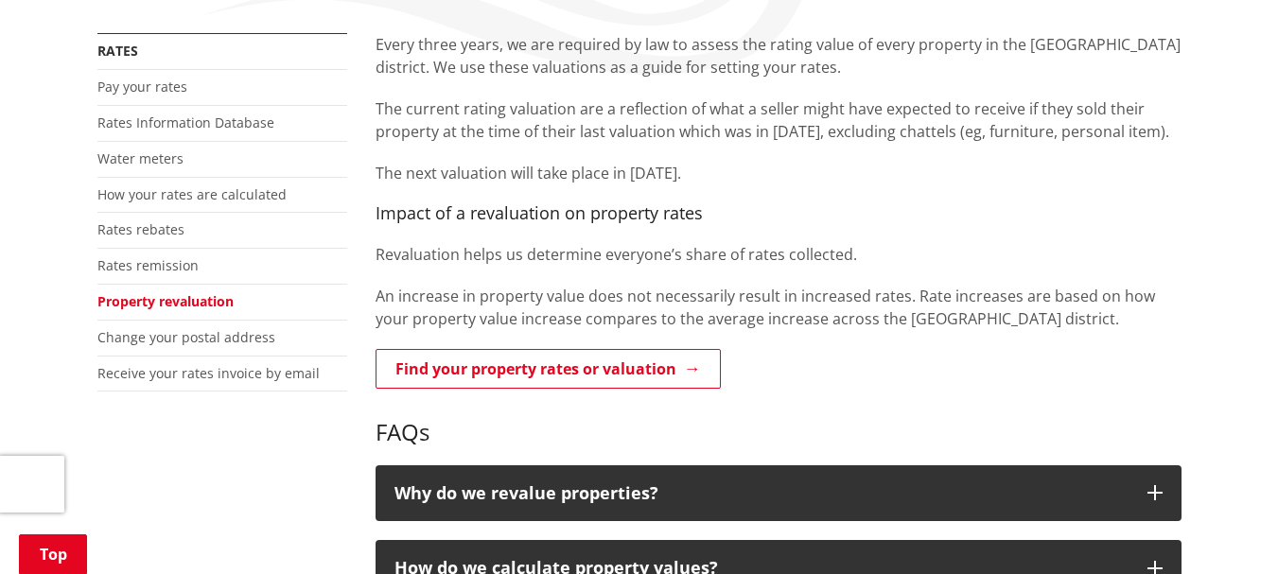
scroll to position [353, 0]
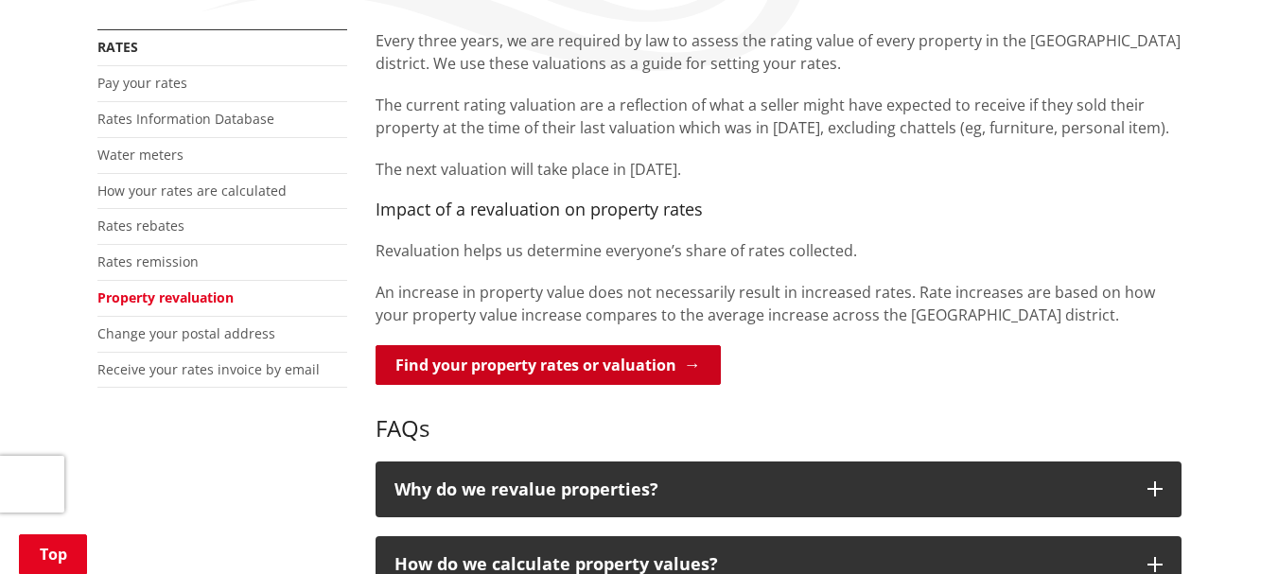
click at [668, 372] on link "Find your property rates or valuation" at bounding box center [548, 365] width 345 height 40
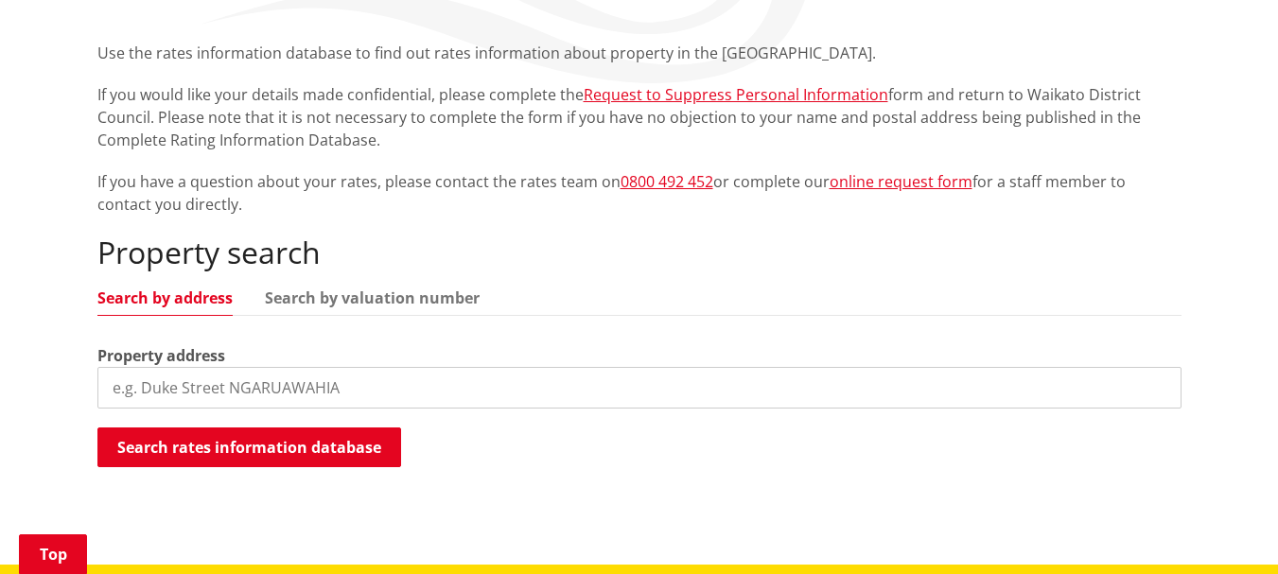
scroll to position [353, 0]
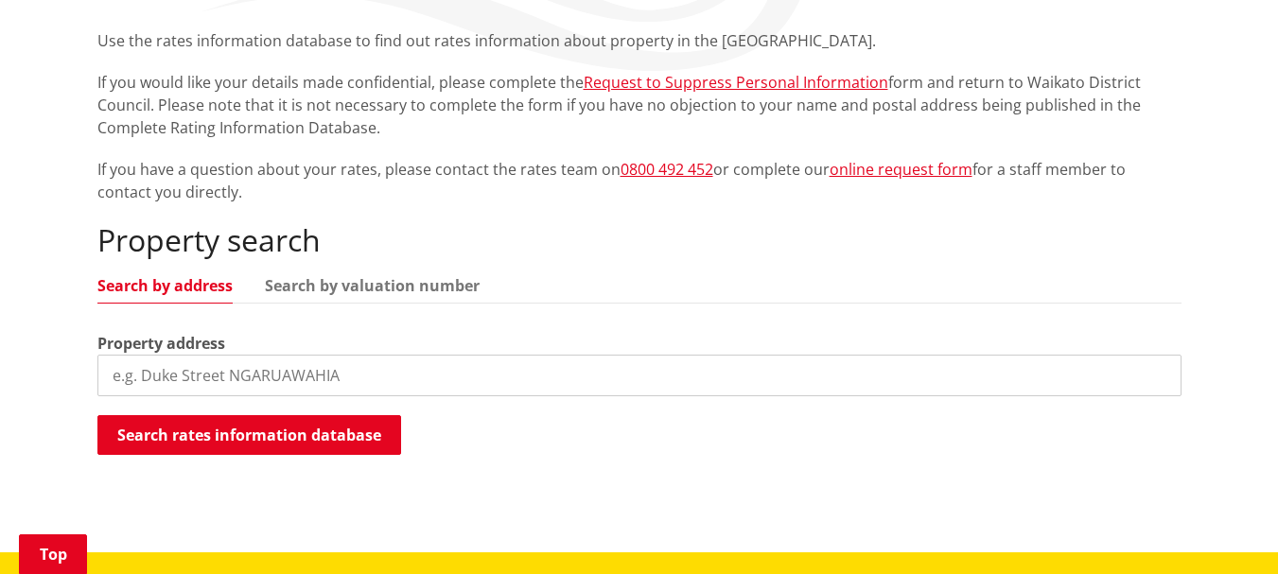
click at [361, 377] on input "search" at bounding box center [639, 376] width 1084 height 42
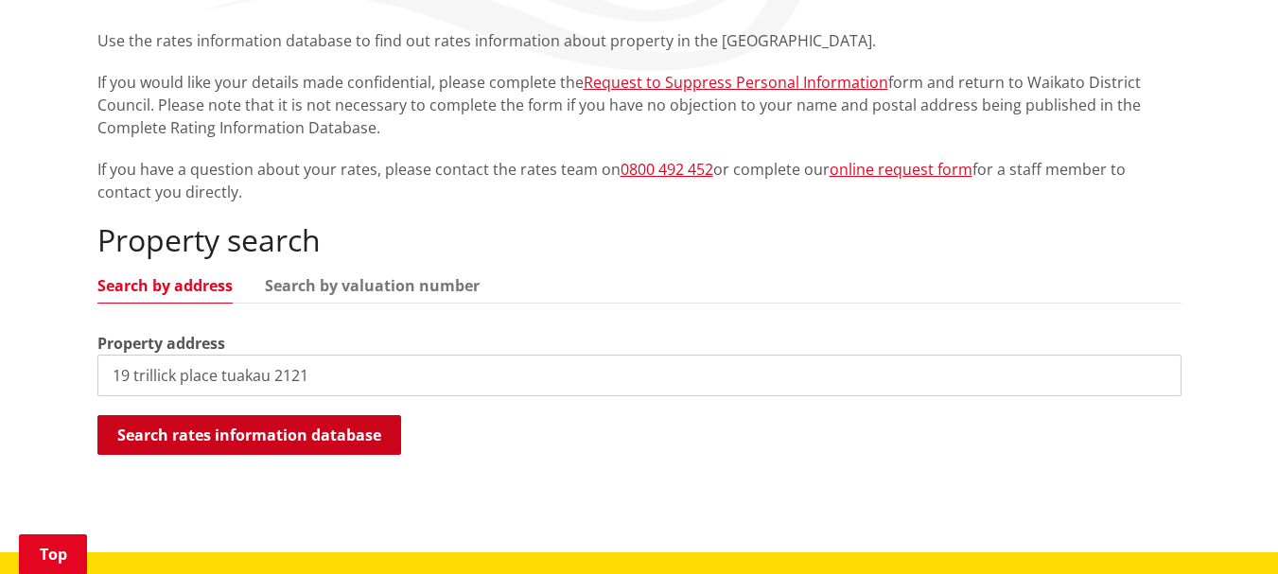
click at [342, 428] on button "Search rates information database" at bounding box center [249, 435] width 304 height 40
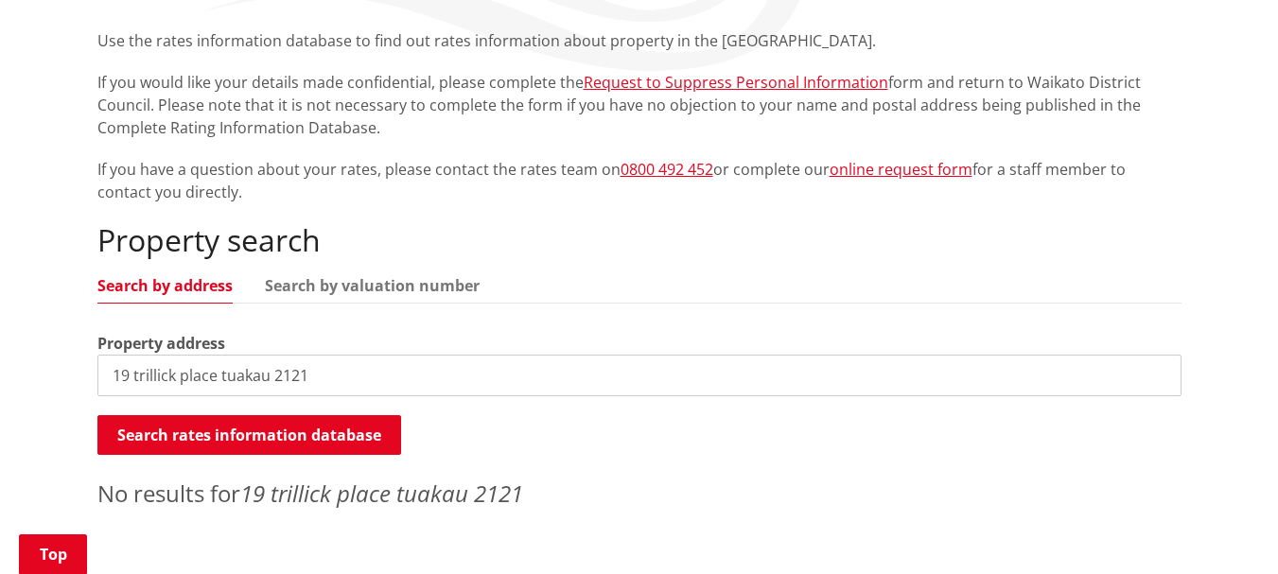
click at [270, 374] on input "19 trillick place tuakau 2121" at bounding box center [639, 376] width 1084 height 42
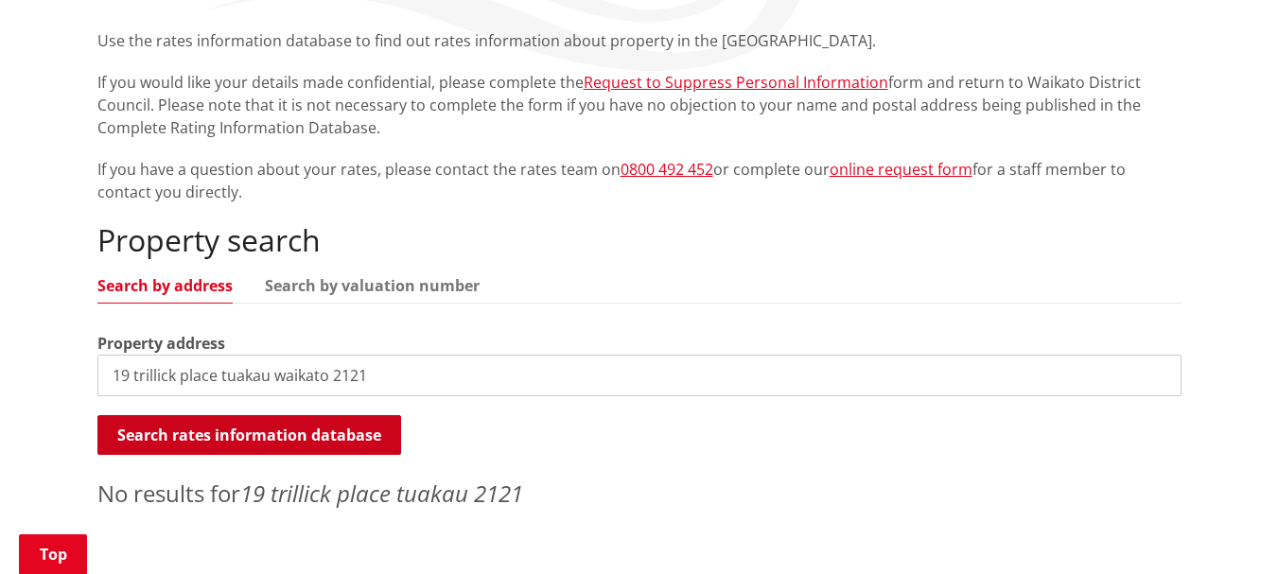
type input "19 trillick place tuakau waikato 2121"
click at [306, 431] on button "Search rates information database" at bounding box center [249, 435] width 304 height 40
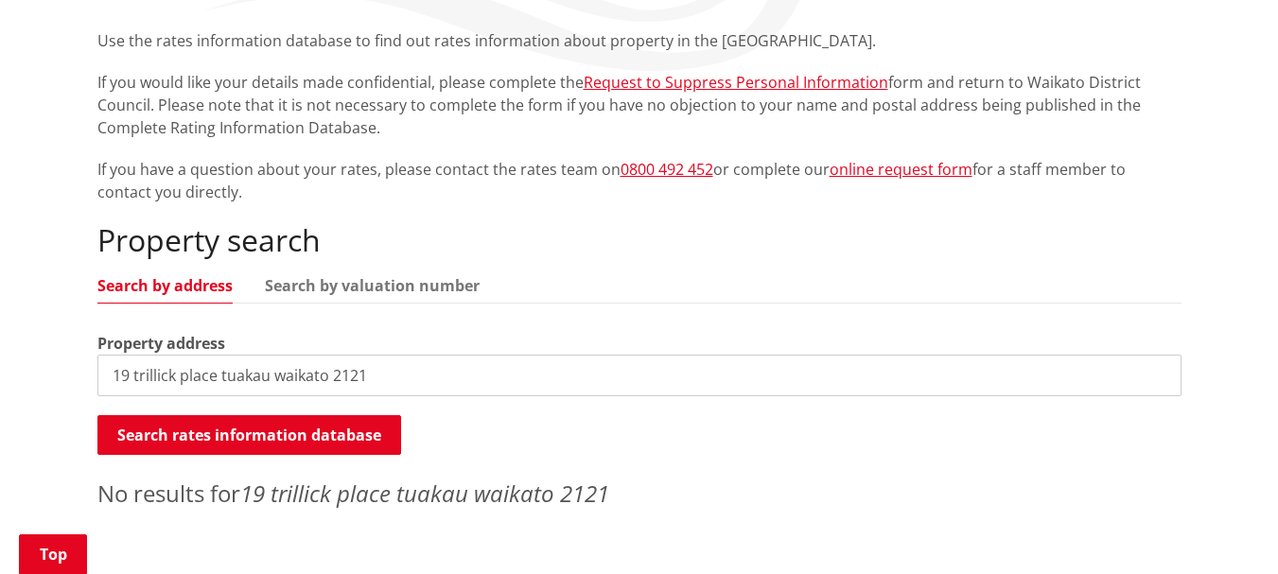
click at [193, 281] on link "Search by address" at bounding box center [164, 285] width 135 height 15
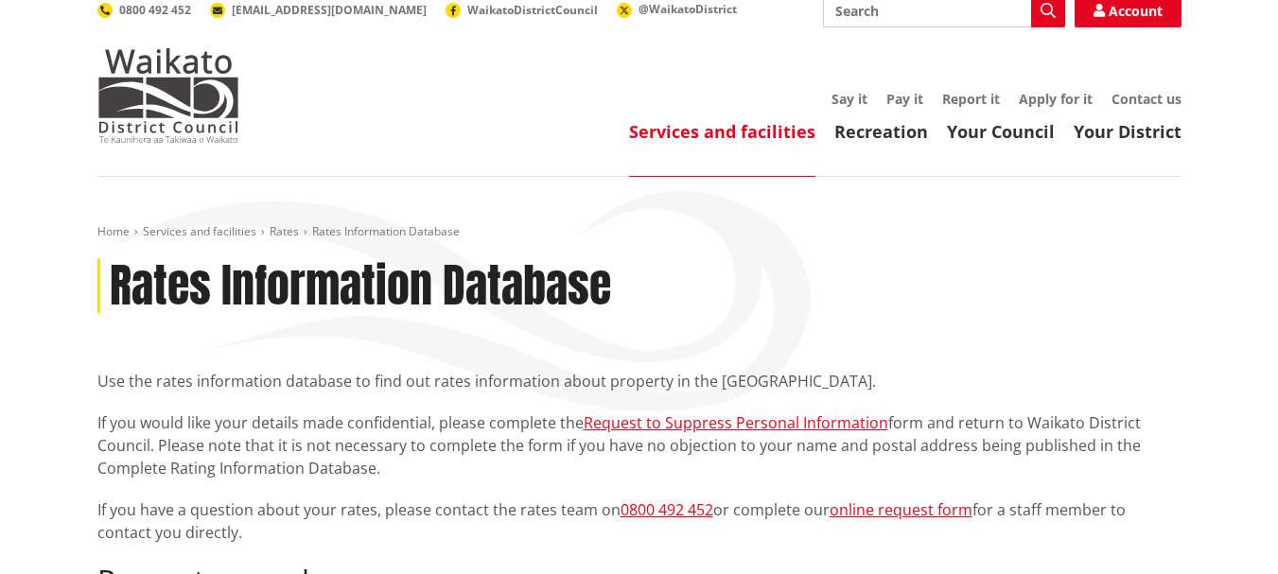
scroll to position [0, 0]
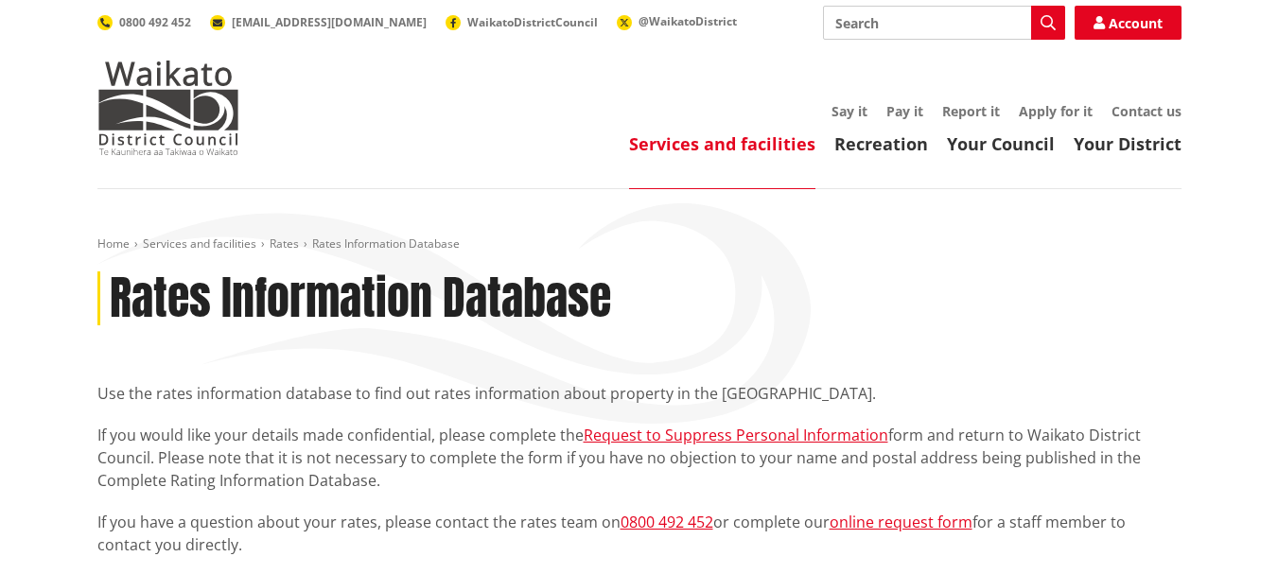
click at [865, 21] on input "Search" at bounding box center [944, 23] width 242 height 34
click at [996, 61] on div "Workshop: QV Rating Valuations" at bounding box center [944, 58] width 240 height 34
type input "Workshop: QV Rating Valuations"
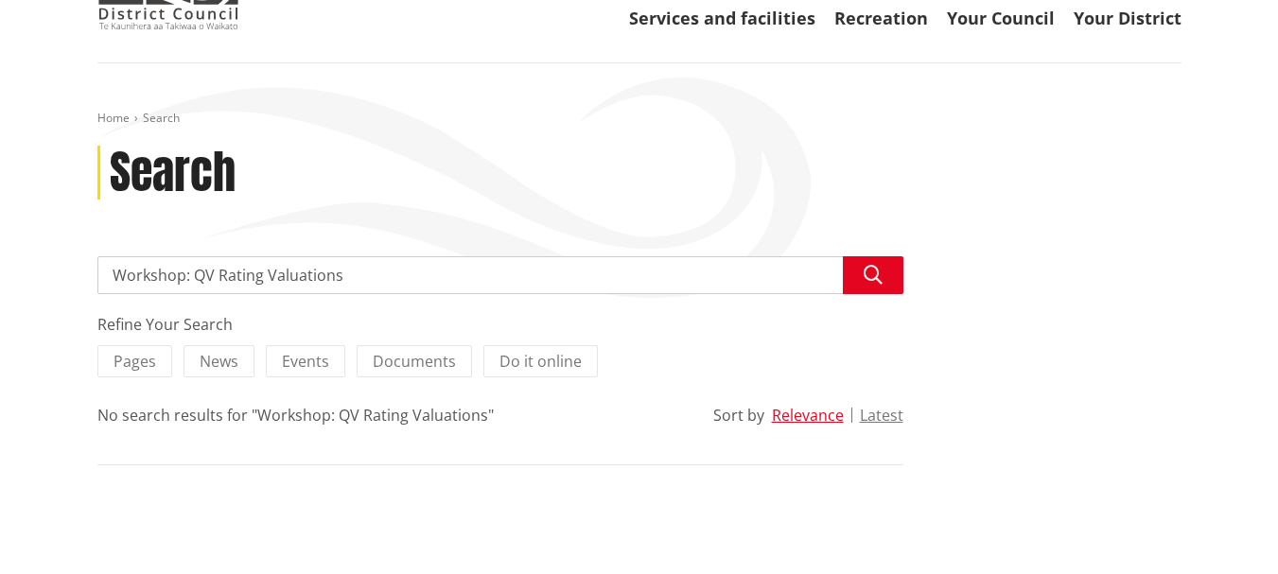
scroll to position [303, 0]
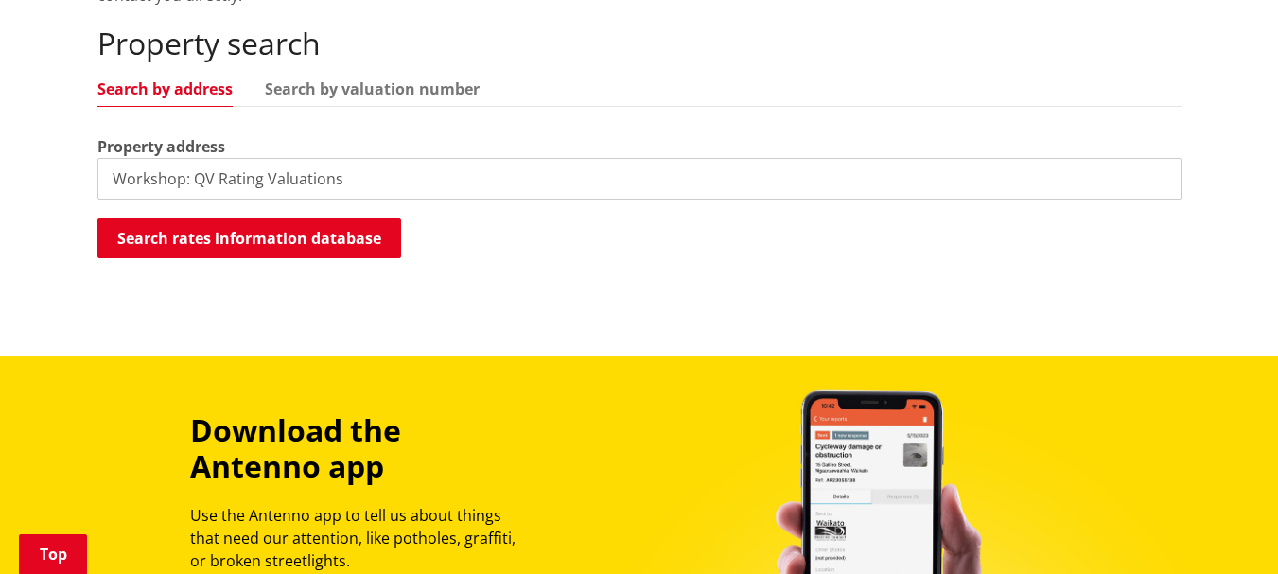
scroll to position [568, 0]
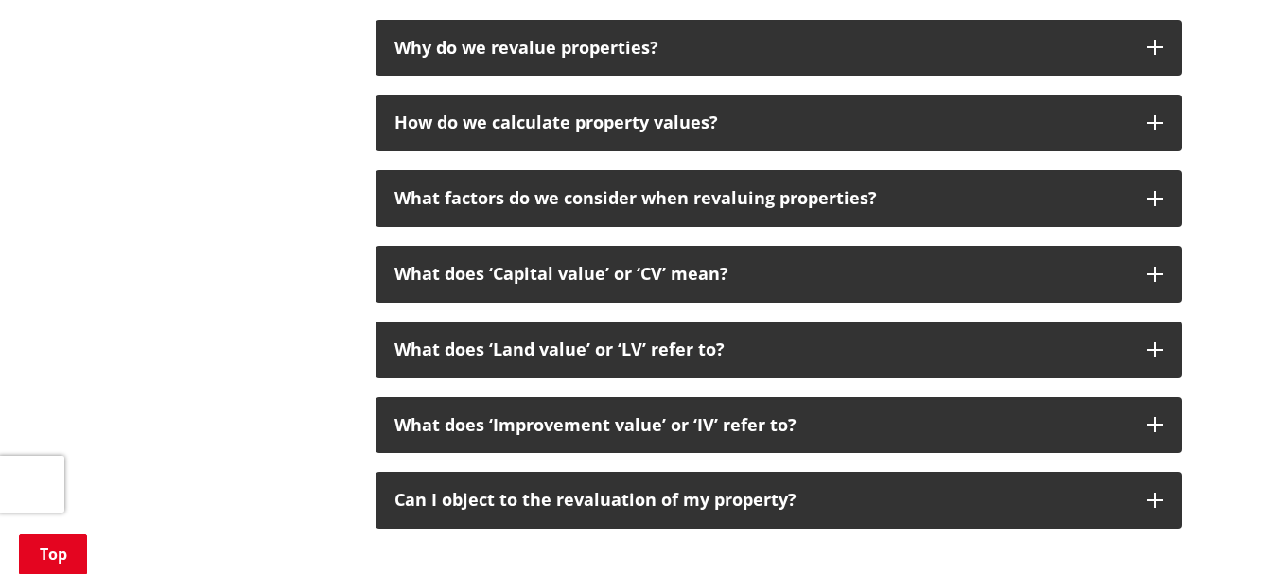
scroll to position [706, 0]
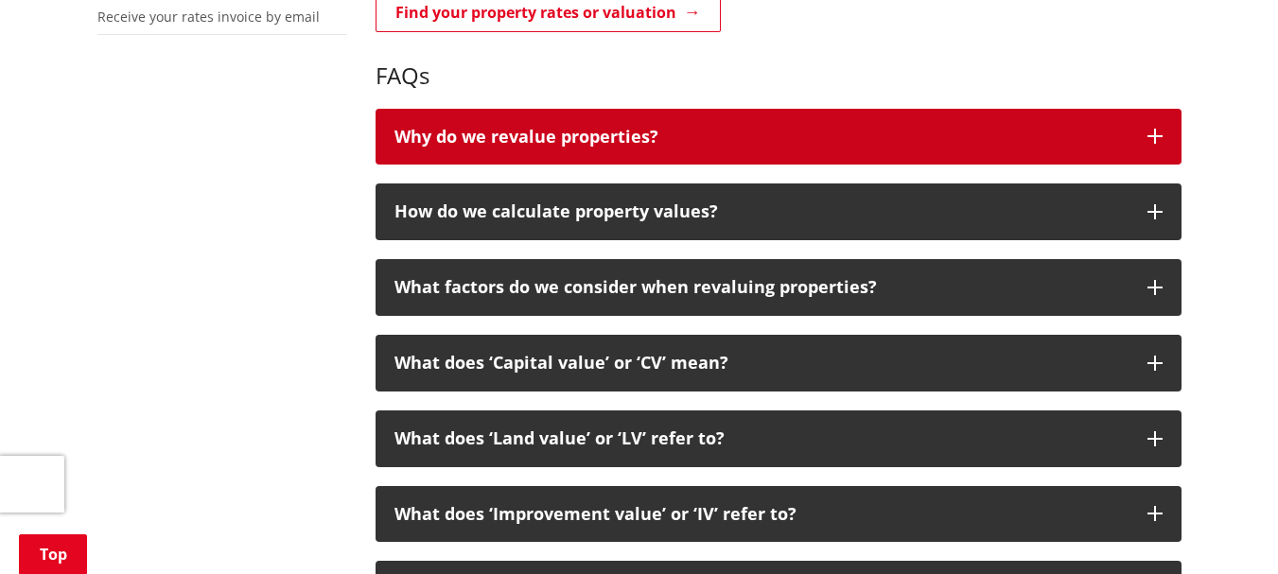
click at [590, 129] on p "Why do we revalue properties?" at bounding box center [762, 137] width 734 height 19
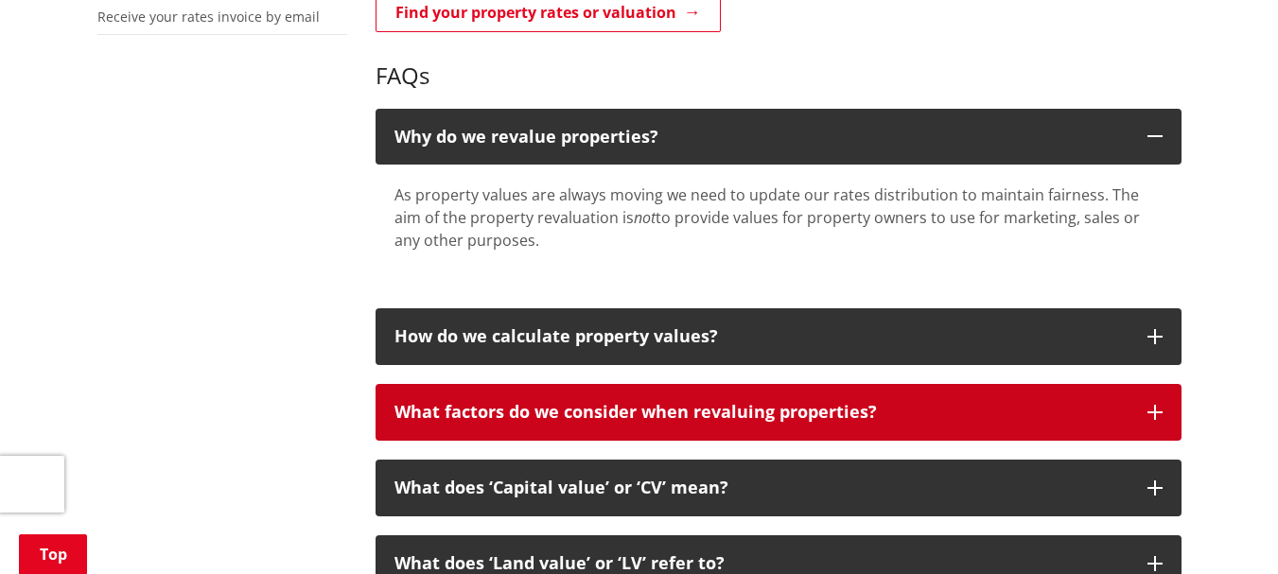
click at [852, 416] on p "What factors do we consider when revaluing properties?" at bounding box center [762, 412] width 734 height 19
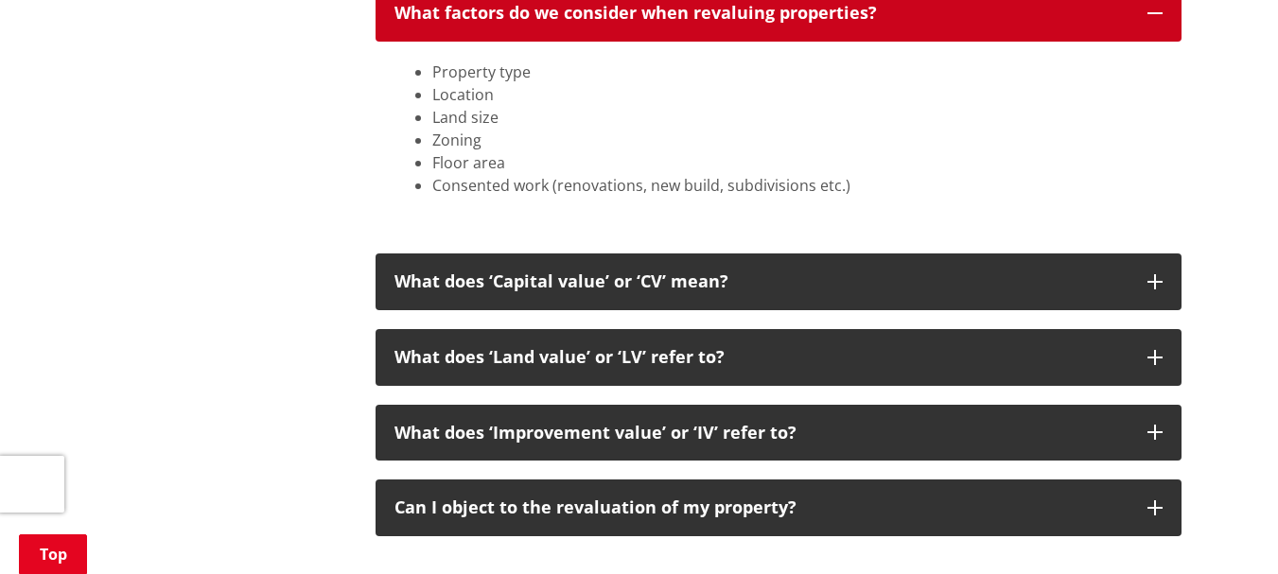
scroll to position [1122, 0]
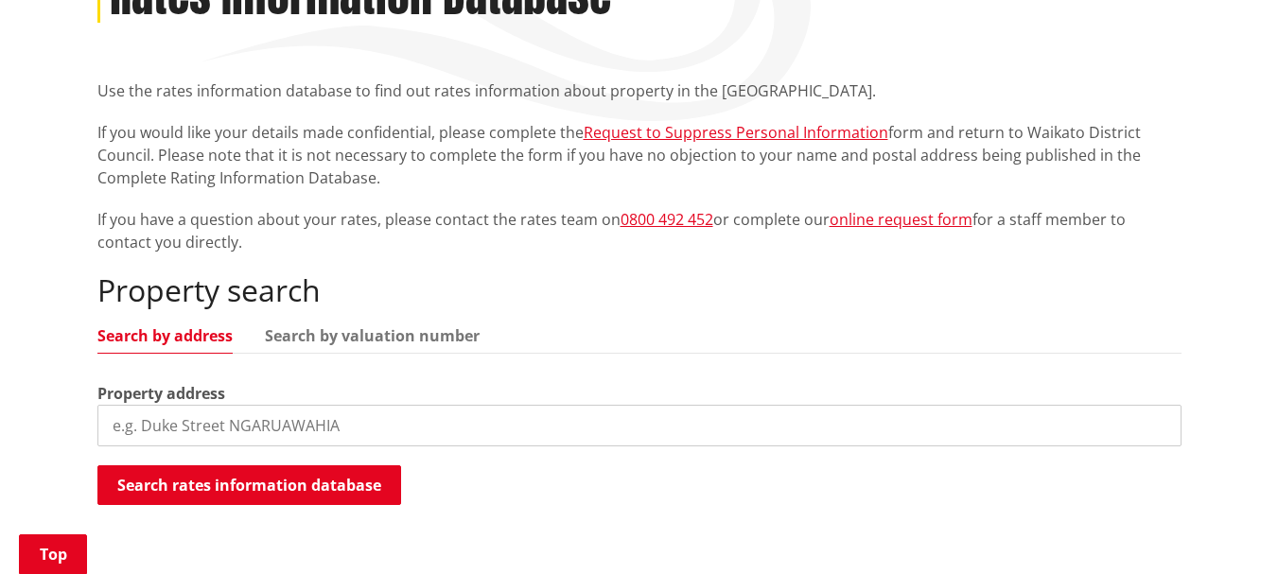
scroll to position [366, 0]
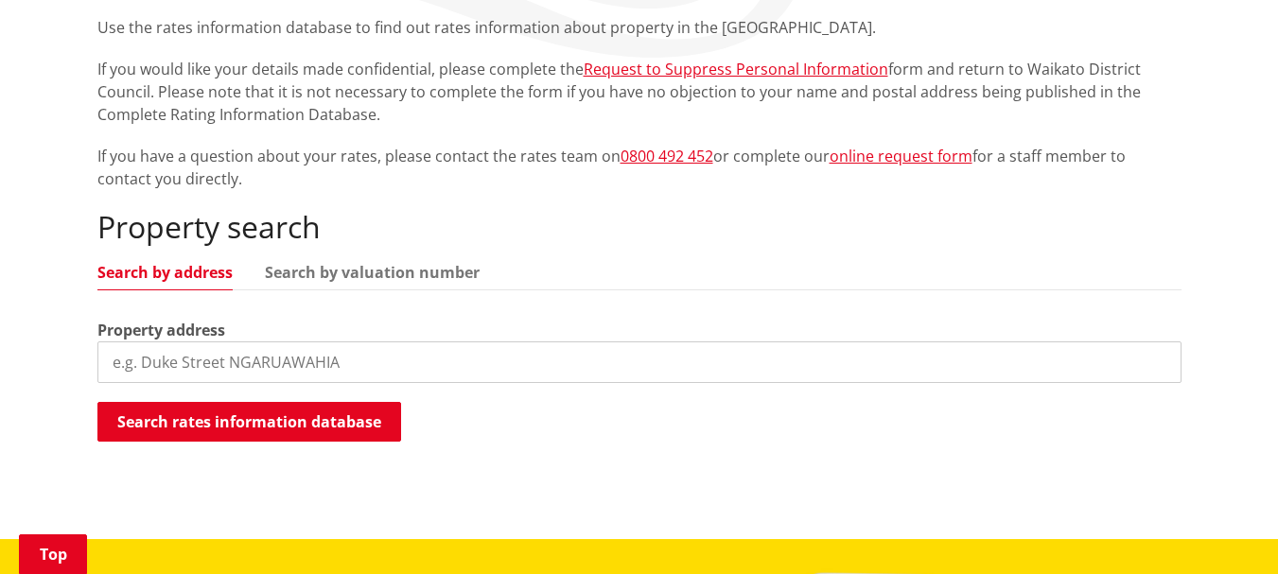
click at [348, 360] on input "search" at bounding box center [639, 363] width 1084 height 42
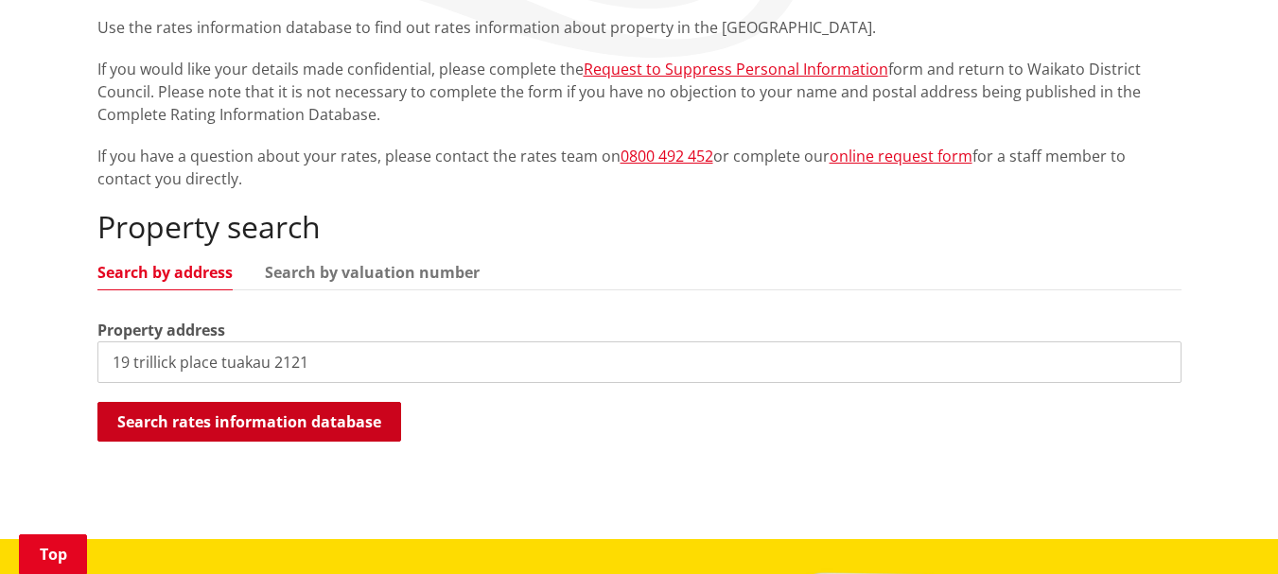
type input "19 trillick place tuakau 2121"
click at [316, 419] on button "Search rates information database" at bounding box center [249, 422] width 304 height 40
